Goal: Information Seeking & Learning: Learn about a topic

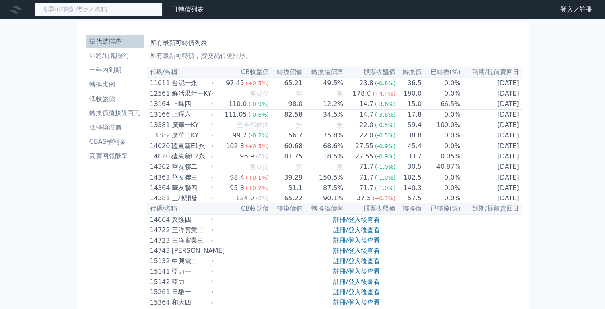
click at [96, 8] on input at bounding box center [98, 10] width 127 height 14
click at [69, 8] on input "35872" at bounding box center [98, 10] width 127 height 14
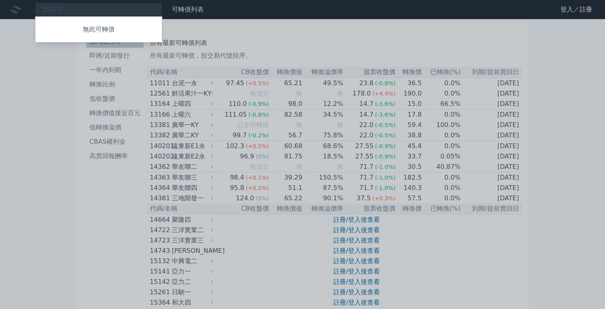
click at [69, 8] on div at bounding box center [302, 154] width 605 height 309
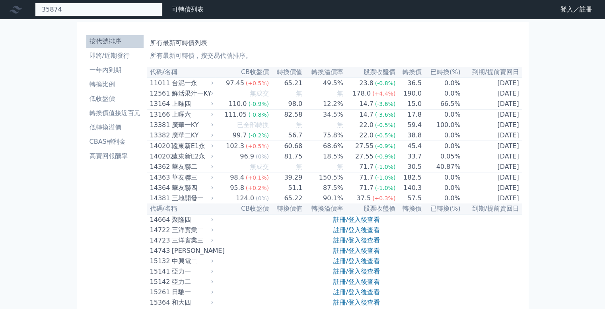
click at [69, 8] on div "35874 無此可轉債" at bounding box center [98, 10] width 127 height 14
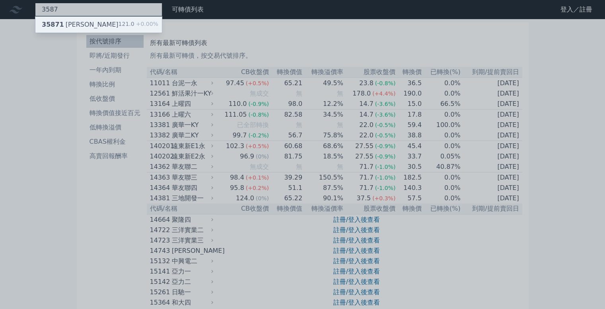
type input "3587"
click at [66, 32] on div "35871 [PERSON_NAME]一 121.0 +0.00%" at bounding box center [98, 25] width 127 height 16
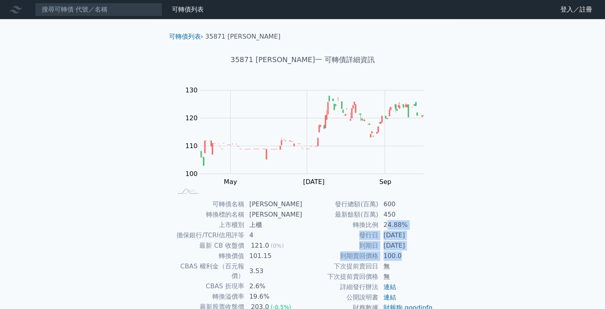
drag, startPoint x: 387, startPoint y: 226, endPoint x: 407, endPoint y: 258, distance: 38.0
click at [407, 258] on tbody "發行總額(百萬) 600 最新餘額(百萬) 450 轉換比例 24.88% 發行日 [DATE] 到期日 [DATE] 到期賣回價格 100.0 下次提前賣回…" at bounding box center [368, 256] width 131 height 114
click at [425, 218] on td "450" at bounding box center [406, 214] width 55 height 10
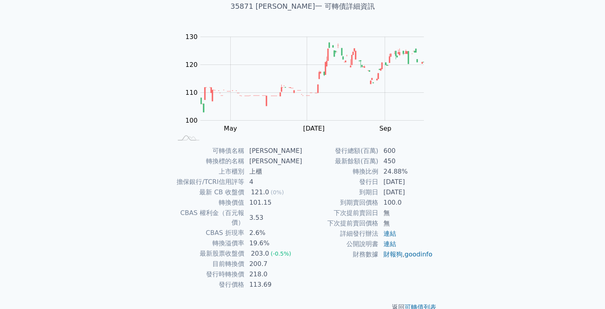
scroll to position [60, 0]
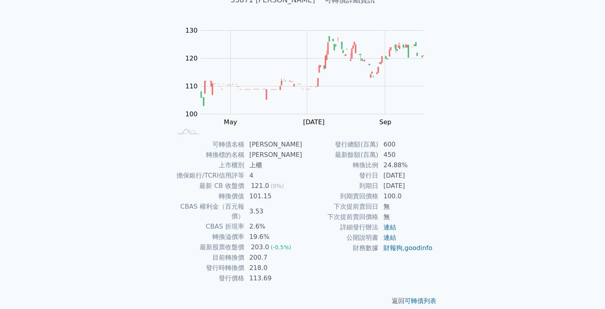
click at [268, 209] on td "3.53" at bounding box center [274, 211] width 58 height 20
drag, startPoint x: 267, startPoint y: 205, endPoint x: 253, endPoint y: 206, distance: 14.3
click at [253, 206] on td "3.53" at bounding box center [274, 211] width 58 height 20
click at [260, 252] on td "200.7" at bounding box center [274, 257] width 58 height 10
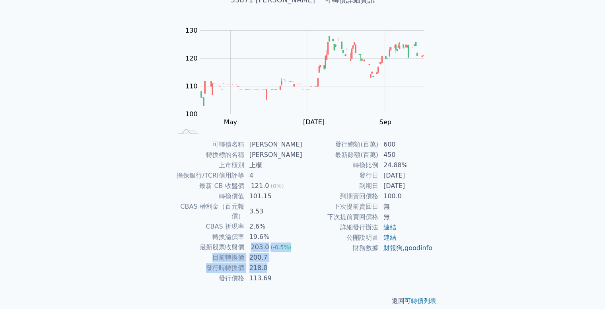
drag, startPoint x: 253, startPoint y: 237, endPoint x: 276, endPoint y: 257, distance: 30.2
click at [276, 257] on tbody "可轉債名稱 [PERSON_NAME] 轉換標的名稱 [PERSON_NAME] 上市櫃別 上櫃 擔保銀行/TCRI信用評等 4 最新 CB 收盤價 121.…" at bounding box center [237, 211] width 131 height 144
click at [274, 263] on td "218.0" at bounding box center [274, 268] width 58 height 10
click at [269, 252] on td "200.7" at bounding box center [274, 257] width 58 height 10
click at [280, 252] on td "200.7" at bounding box center [274, 257] width 58 height 10
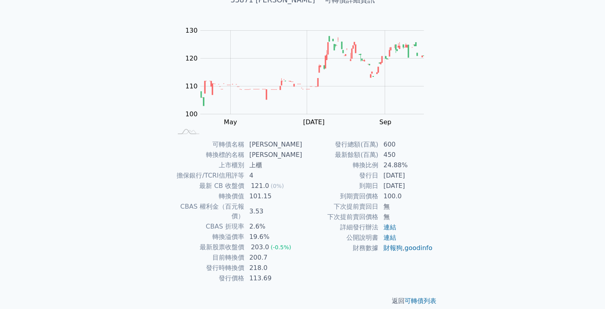
click at [296, 221] on td "2.6%" at bounding box center [274, 226] width 58 height 10
